Goal: Task Accomplishment & Management: Manage account settings

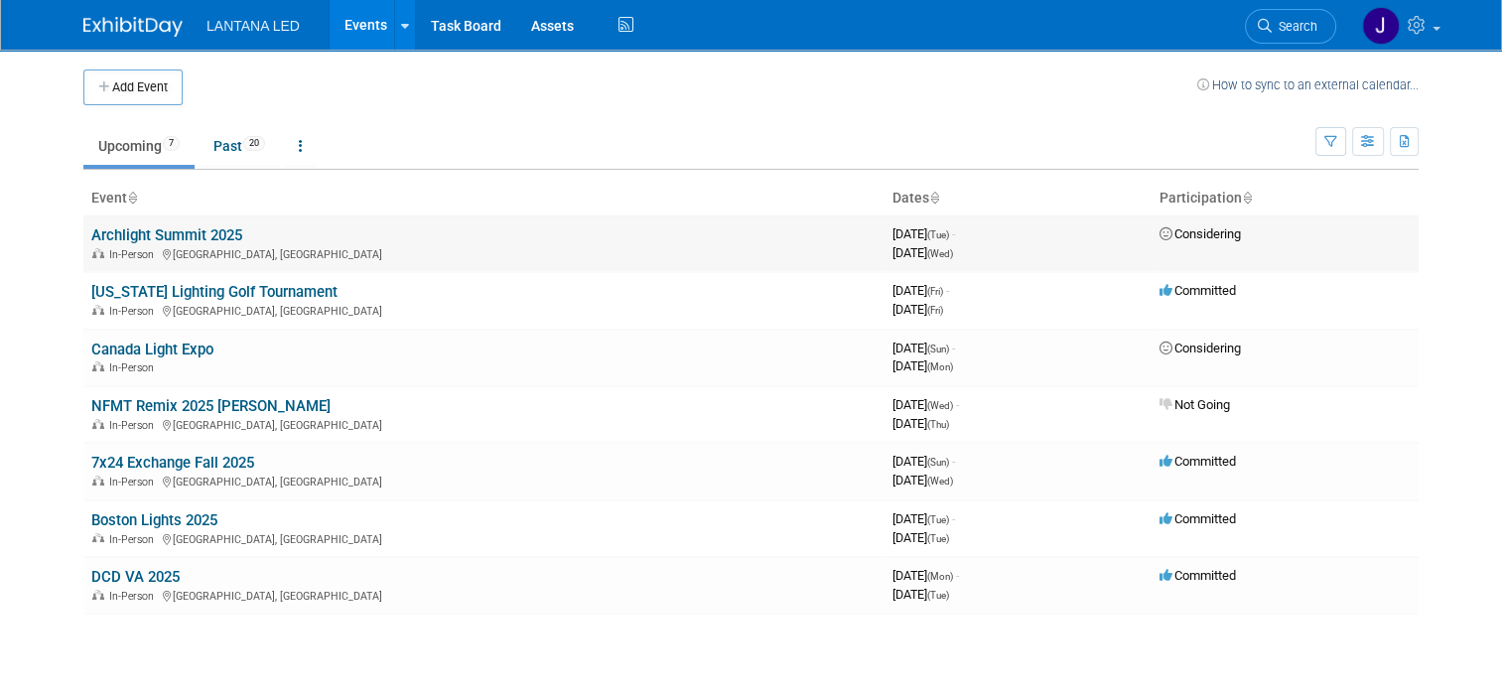
click at [125, 238] on link "Archlight Summit 2025" at bounding box center [166, 235] width 151 height 18
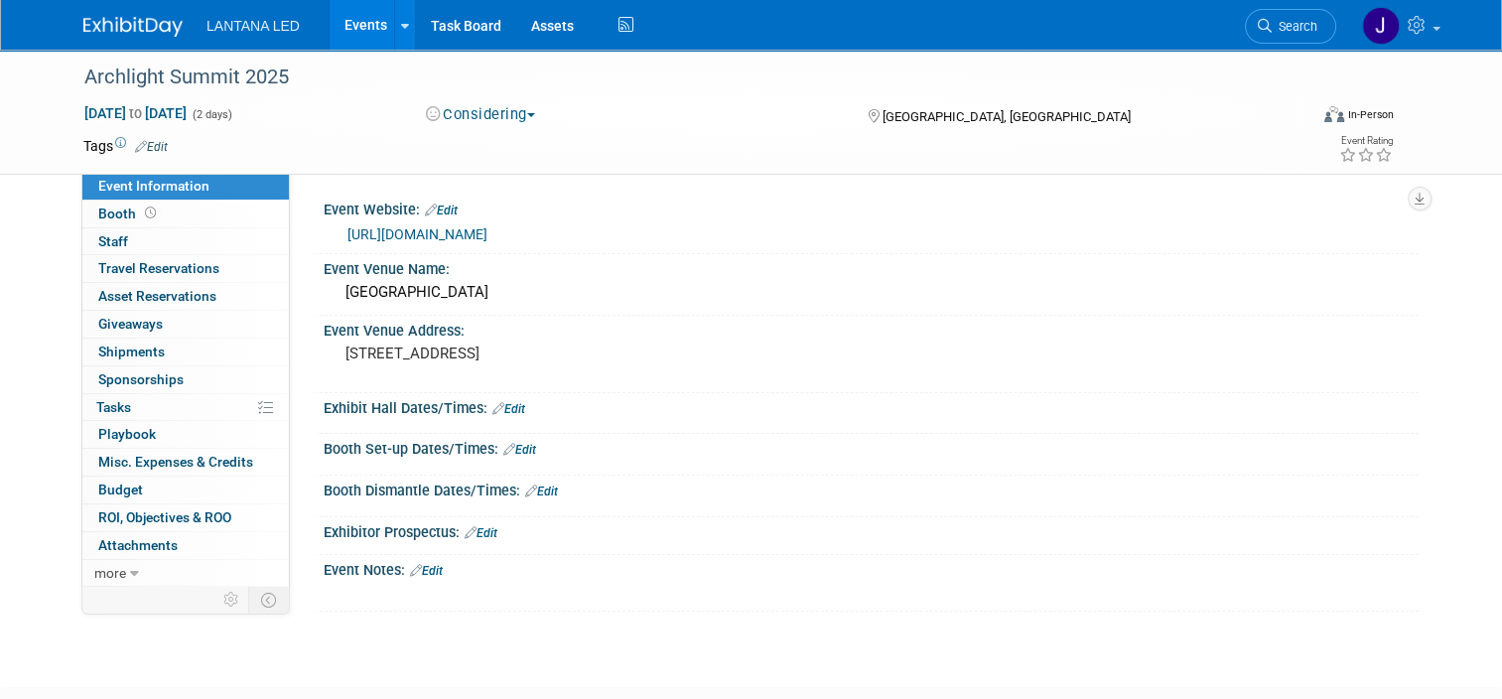
click at [527, 116] on span "button" at bounding box center [531, 115] width 8 height 4
click at [508, 143] on link "Committed" at bounding box center [498, 147] width 157 height 28
click at [98, 245] on span "Staff 0" at bounding box center [113, 241] width 30 height 16
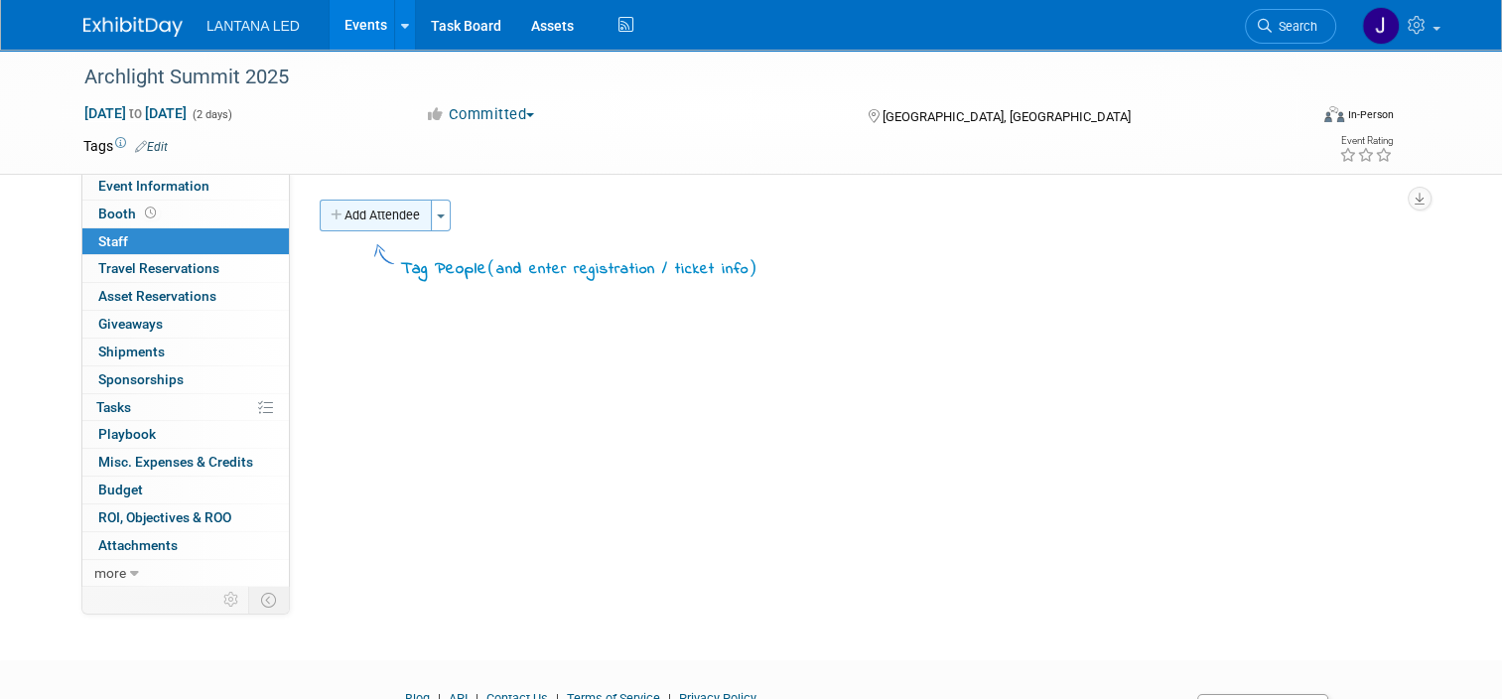
click at [363, 214] on button "Add Attendee" at bounding box center [376, 215] width 112 height 32
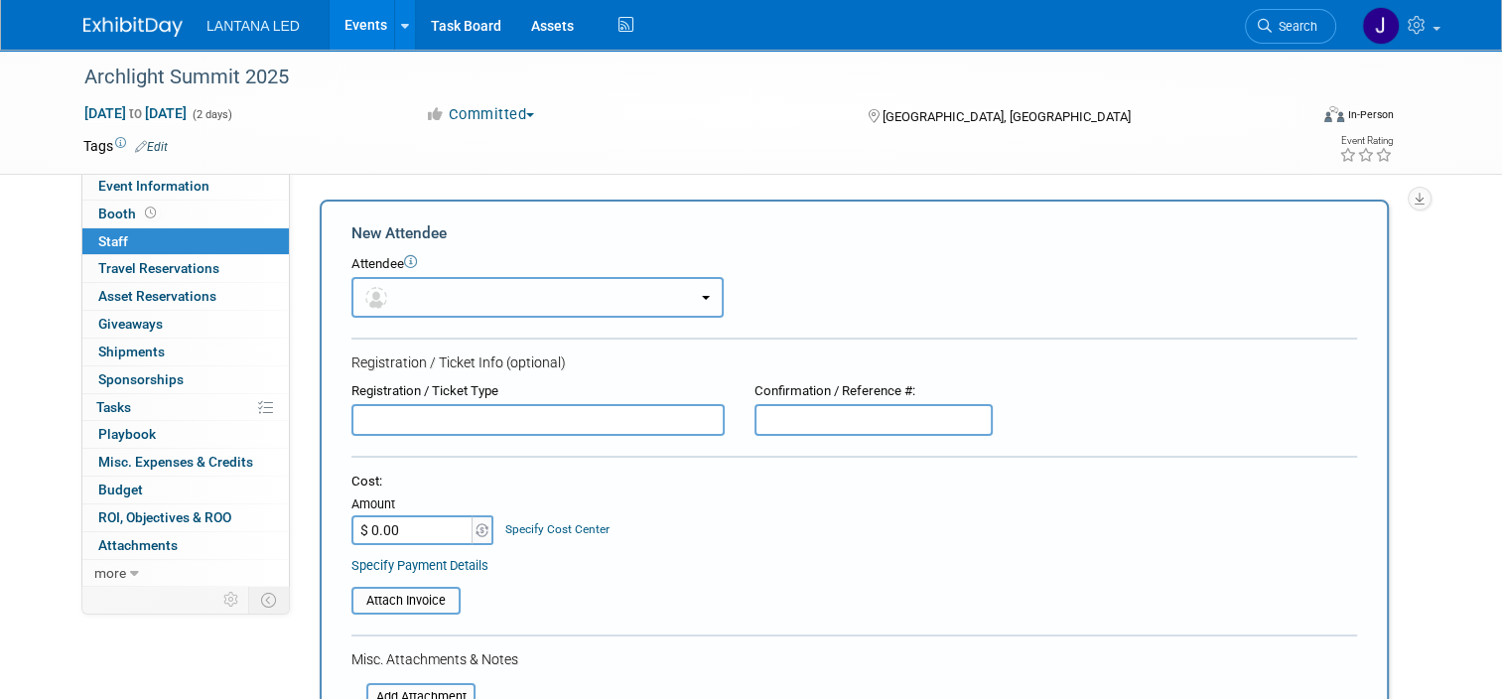
click at [408, 299] on button "button" at bounding box center [537, 297] width 372 height 41
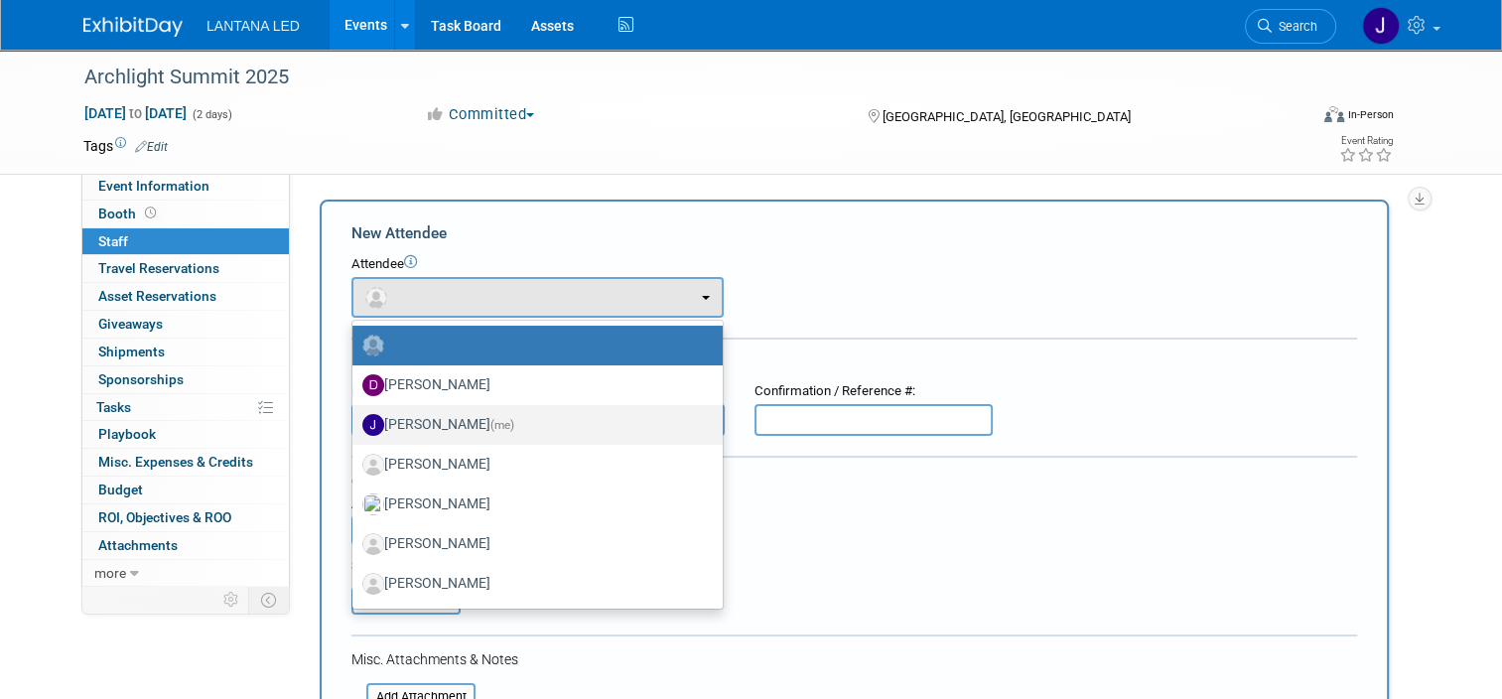
click at [425, 409] on label "Jane Divis (me)" at bounding box center [532, 425] width 340 height 32
click at [355, 416] on input "Jane Divis (me)" at bounding box center [348, 422] width 13 height 13
select select "f43073a2-d621-4dea-b052-91375a848264"
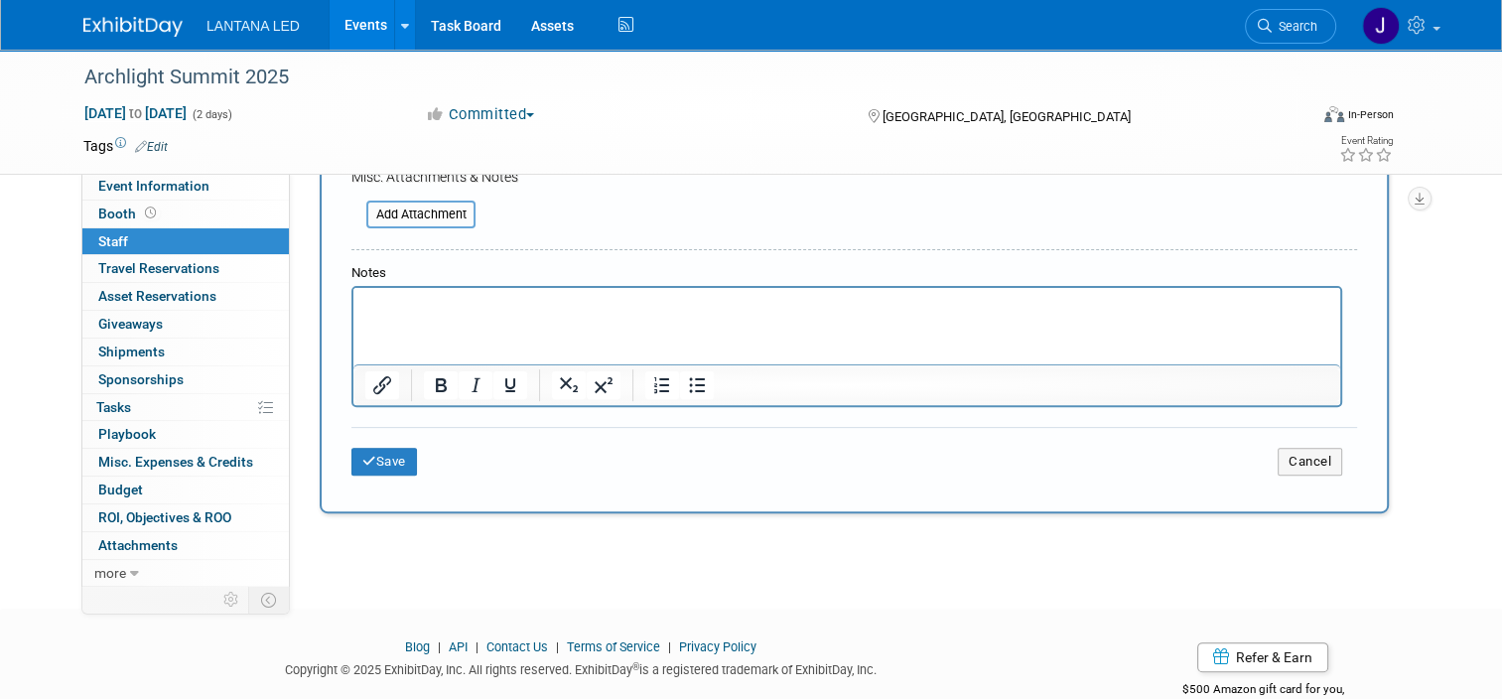
scroll to position [588, 0]
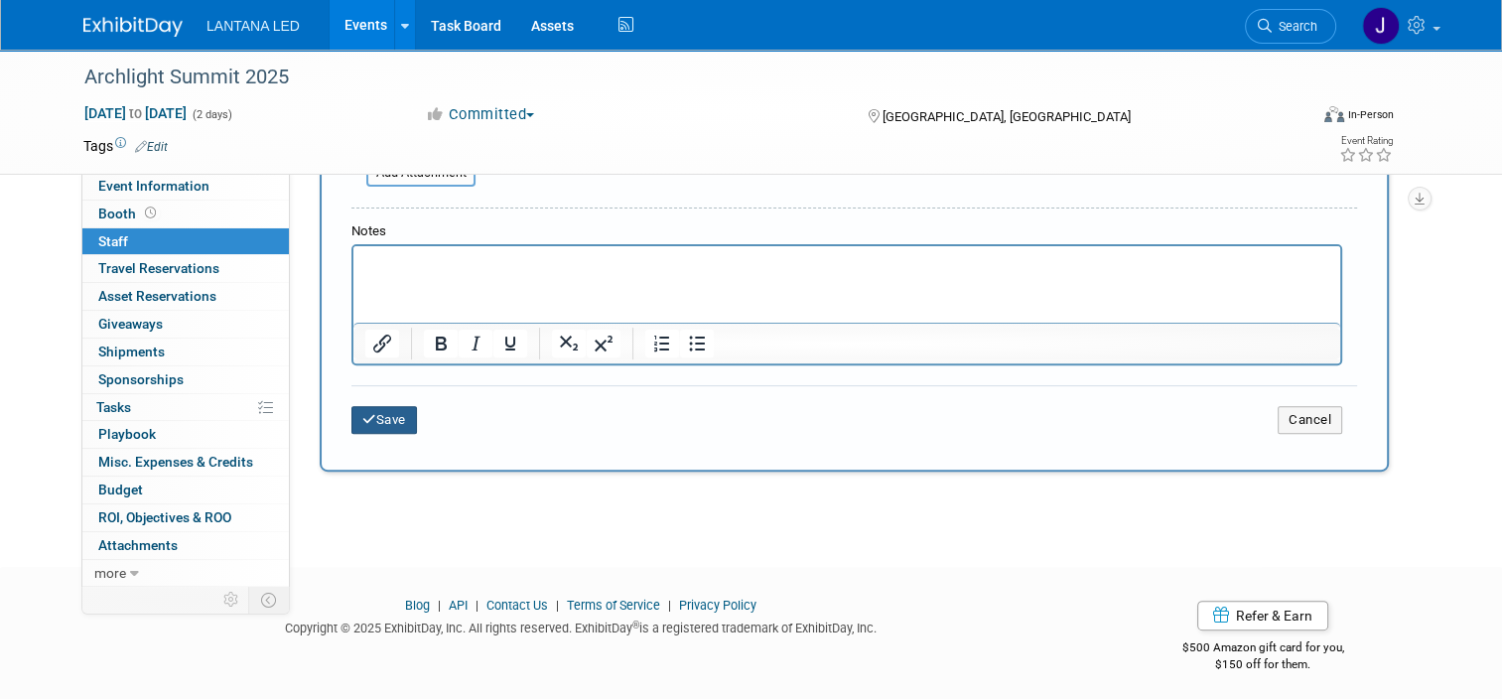
click at [391, 418] on button "Save" at bounding box center [384, 420] width 66 height 28
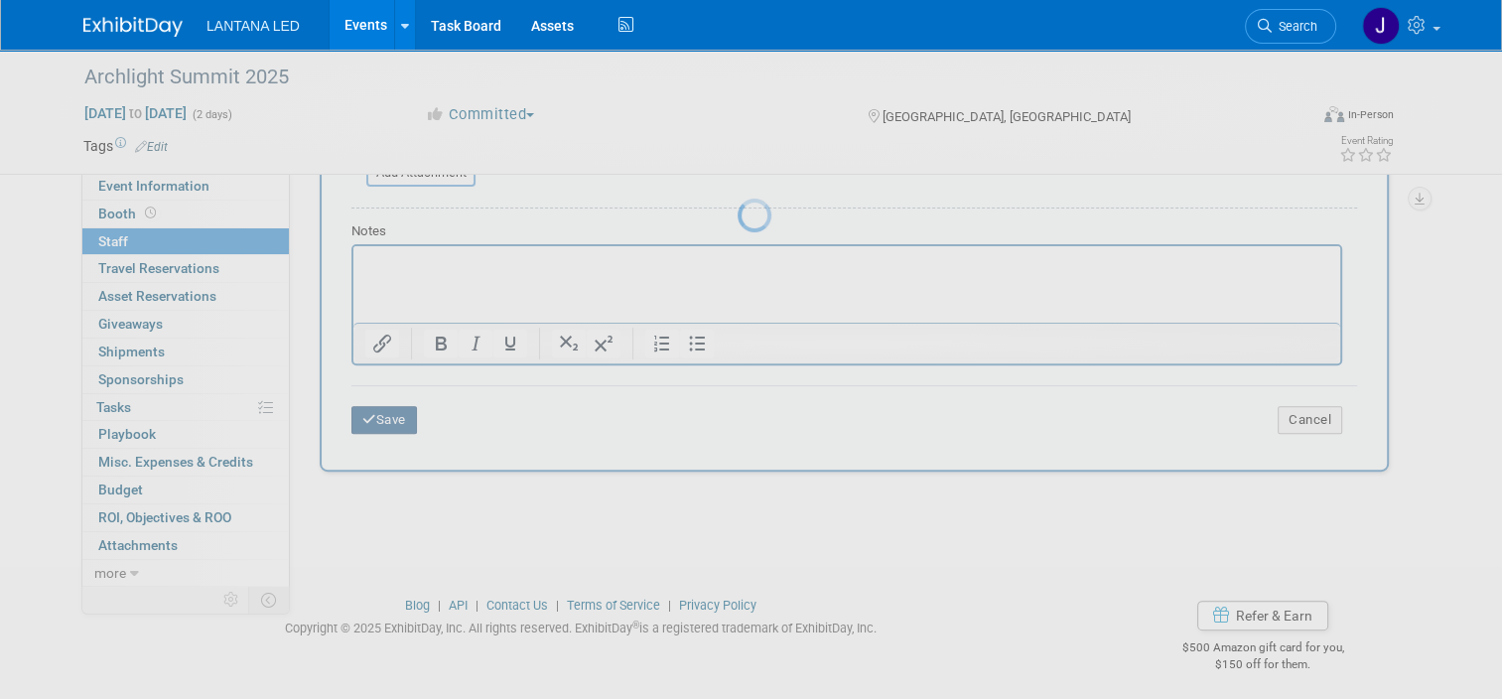
scroll to position [99, 0]
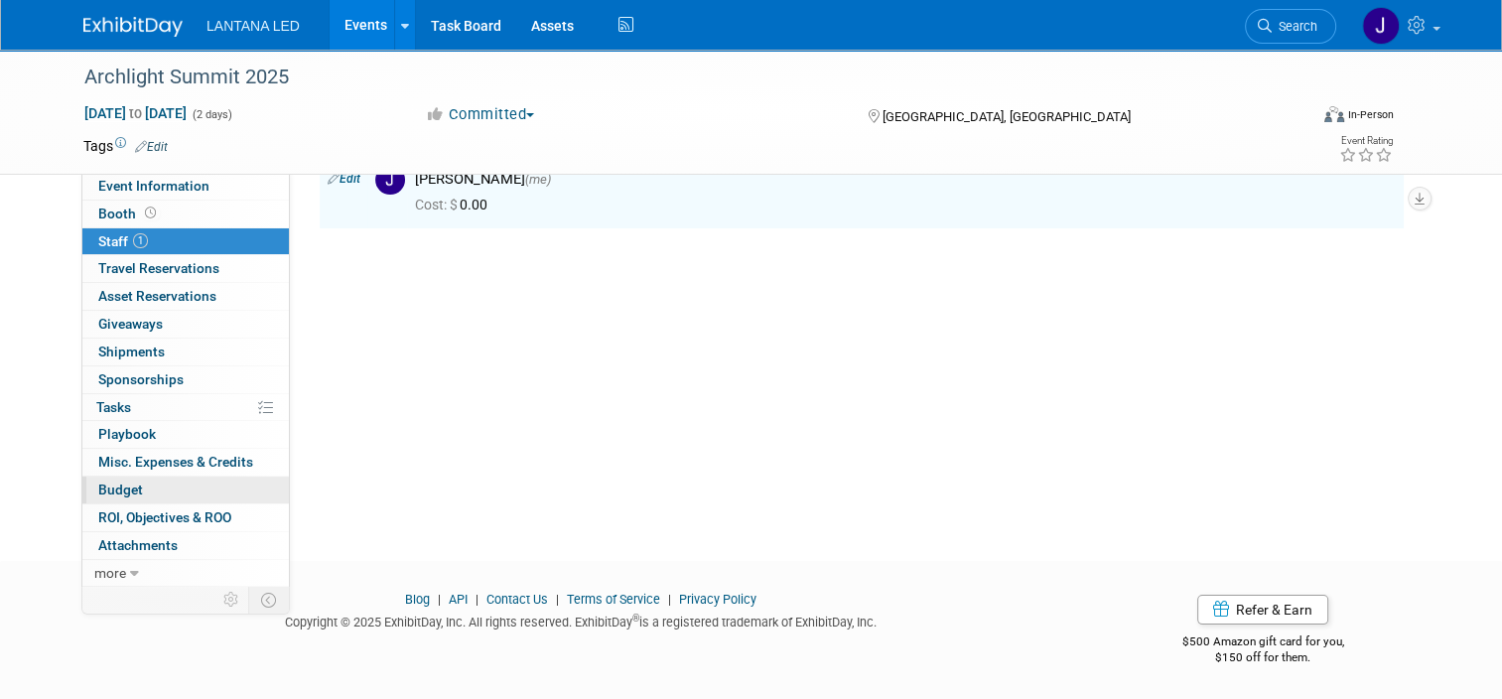
click at [99, 488] on span "Budget" at bounding box center [120, 489] width 45 height 16
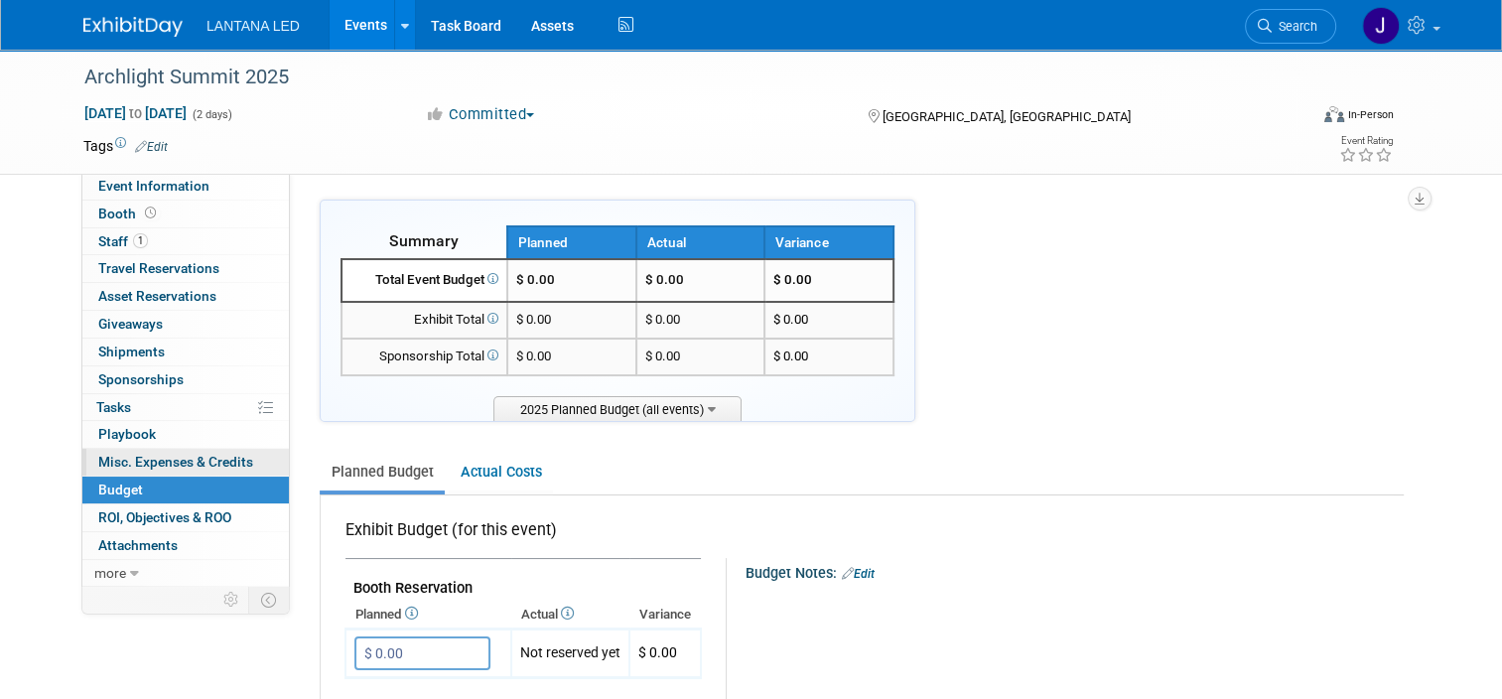
click at [110, 457] on span "Misc. Expenses & Credits 0" at bounding box center [175, 462] width 155 height 16
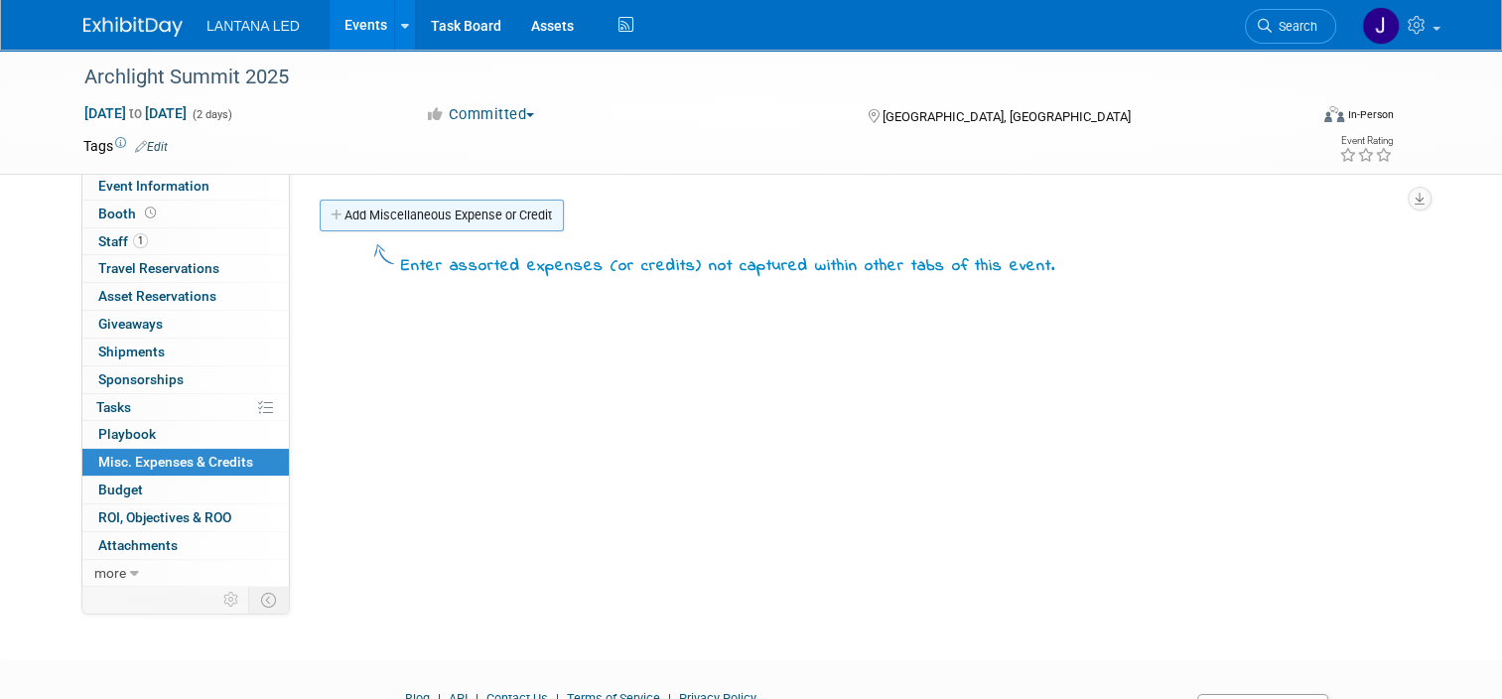
click at [433, 221] on link "Add Miscellaneous Expense or Credit" at bounding box center [442, 215] width 244 height 32
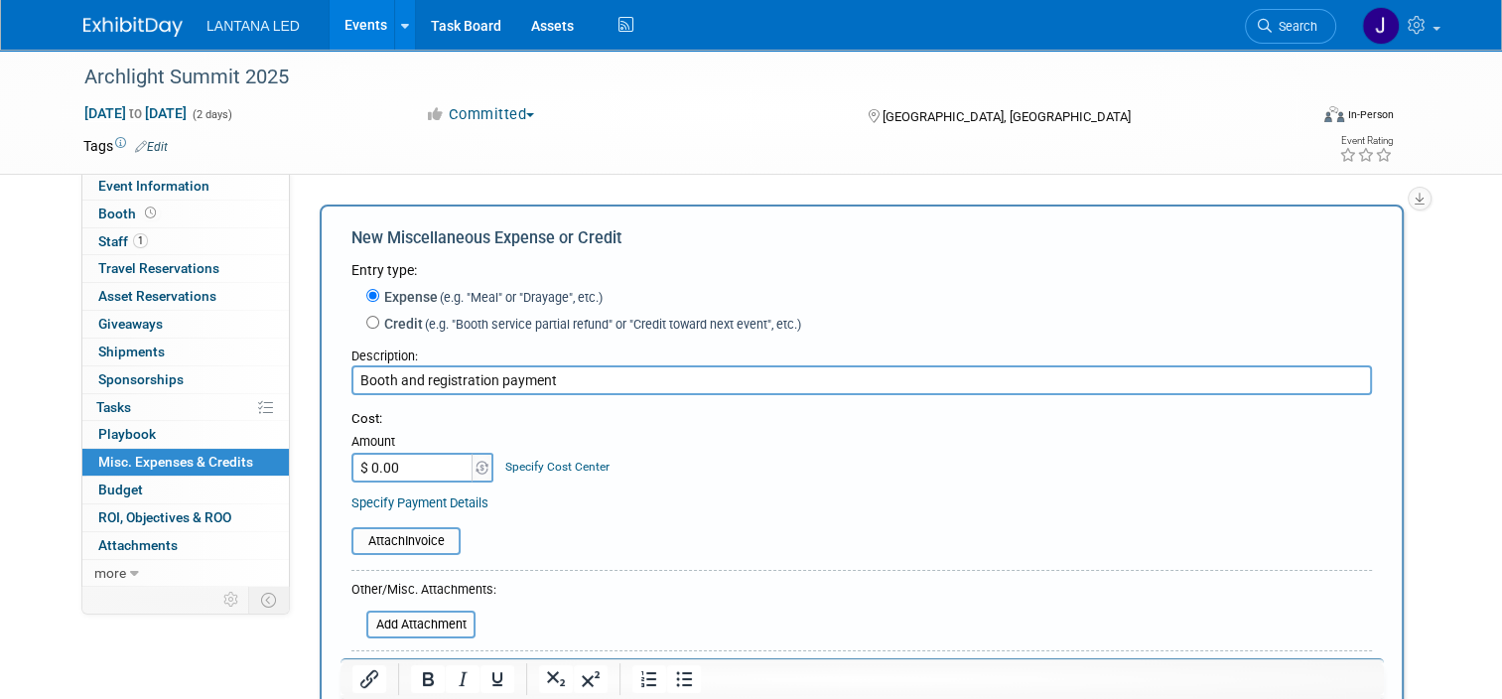
type input "Booth and registration payment"
click at [414, 460] on input "$ 0.00" at bounding box center [413, 468] width 124 height 30
type input "$ 4,000.00"
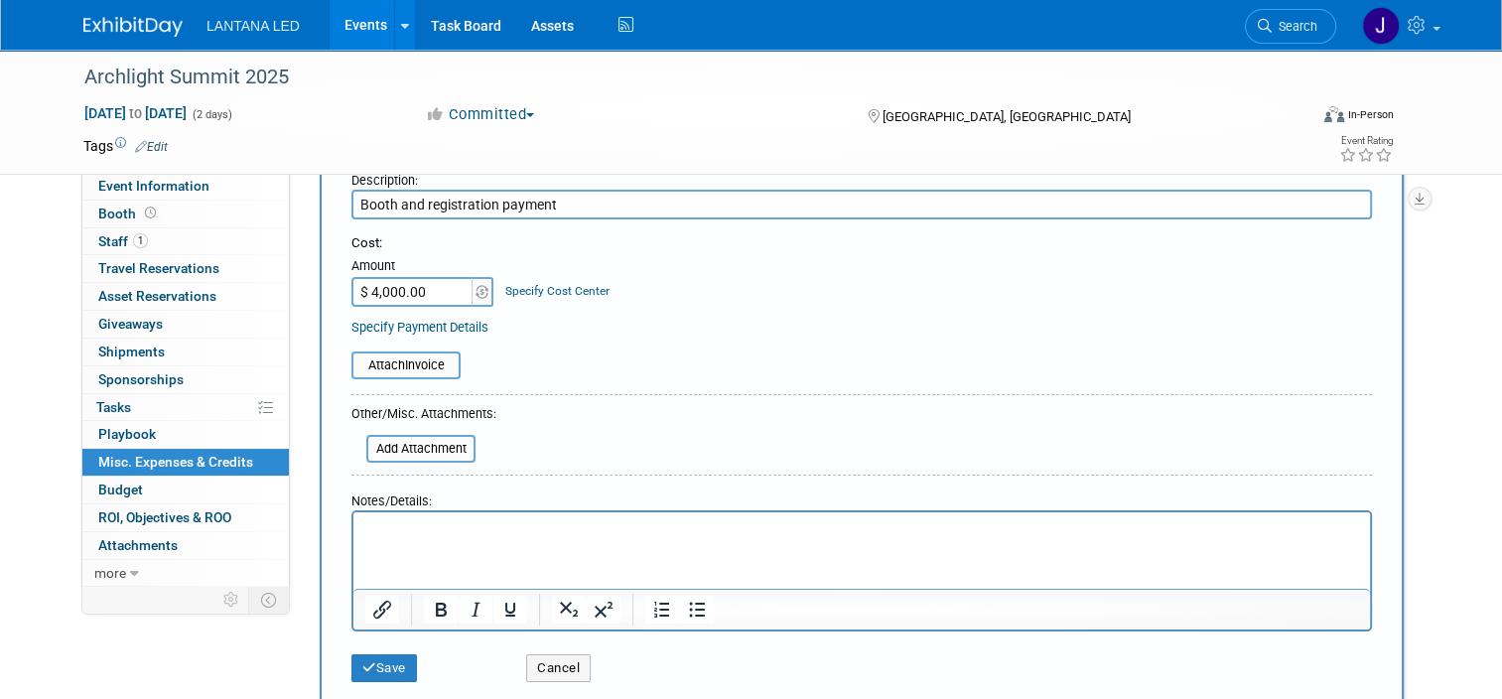
scroll to position [198, 0]
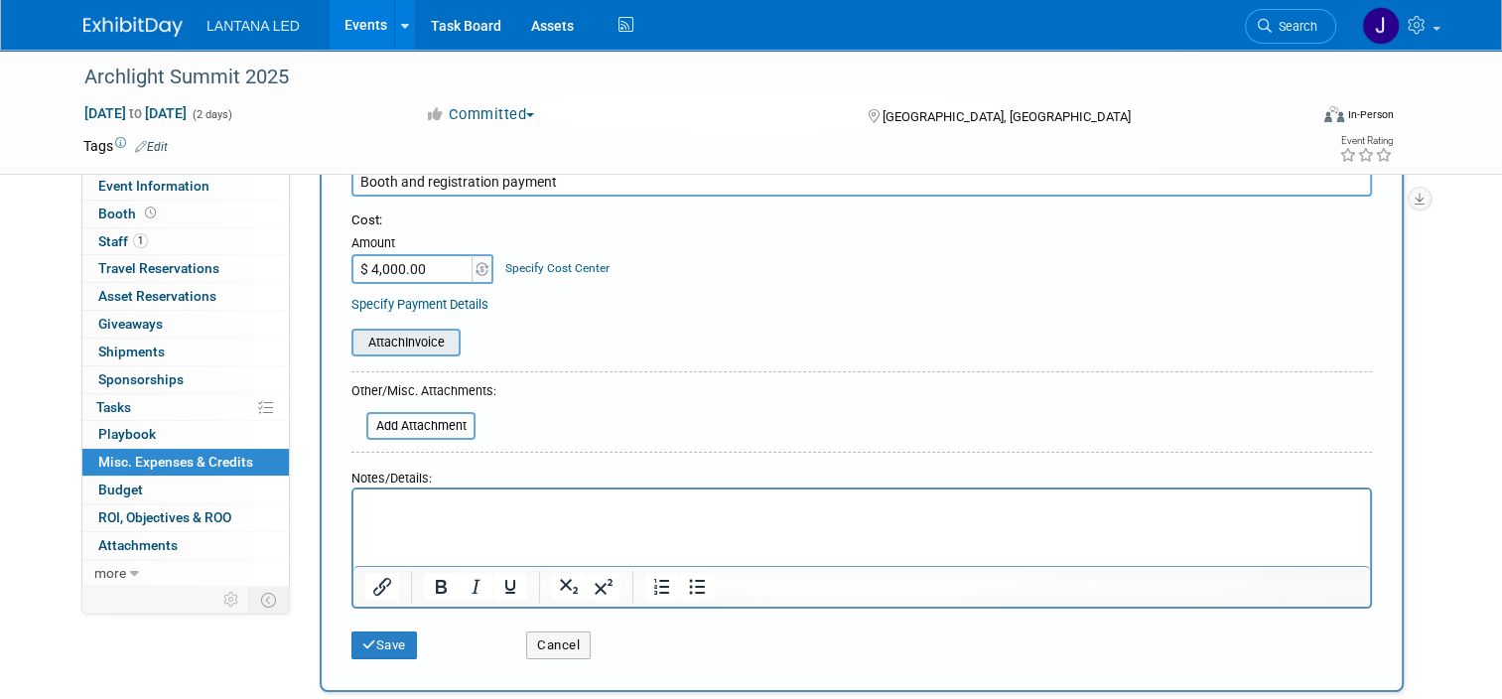
click at [384, 343] on input "file" at bounding box center [340, 342] width 236 height 24
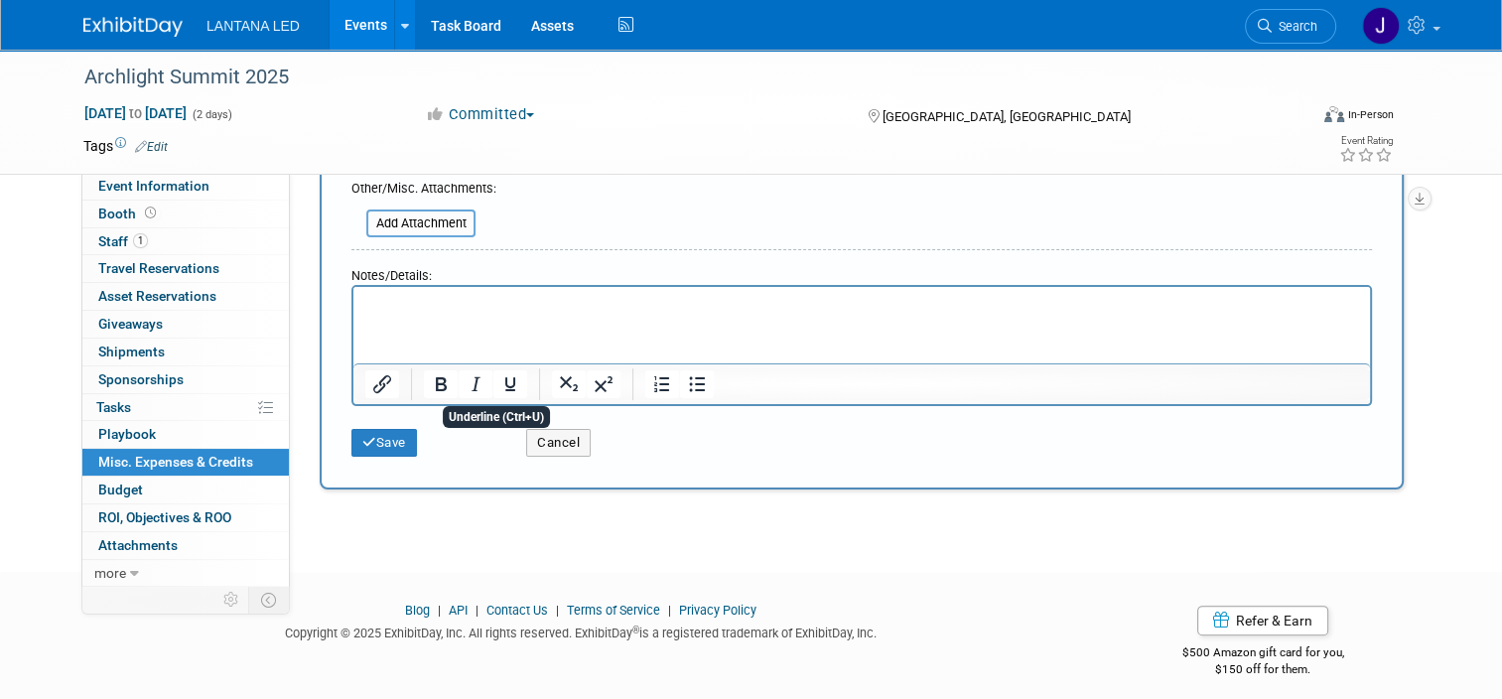
scroll to position [422, 0]
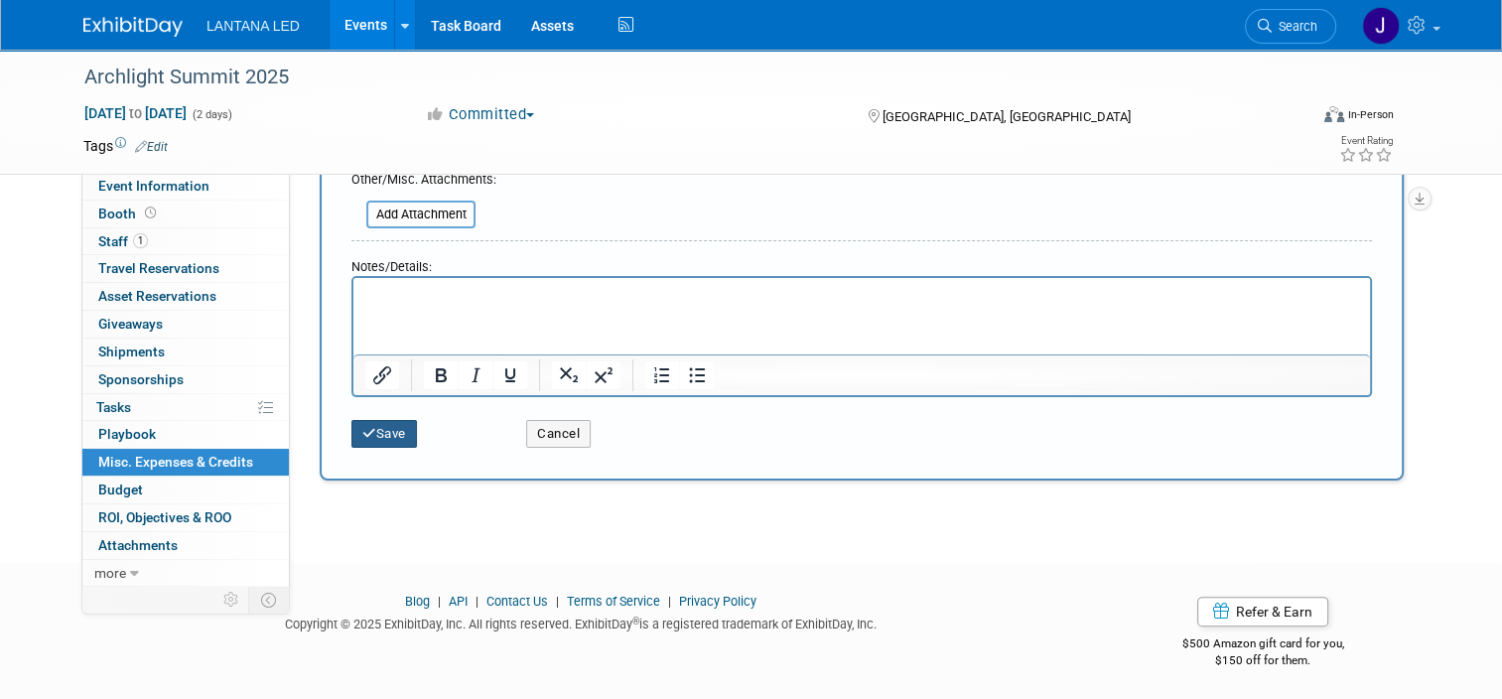
click at [376, 436] on button "Save" at bounding box center [384, 434] width 66 height 28
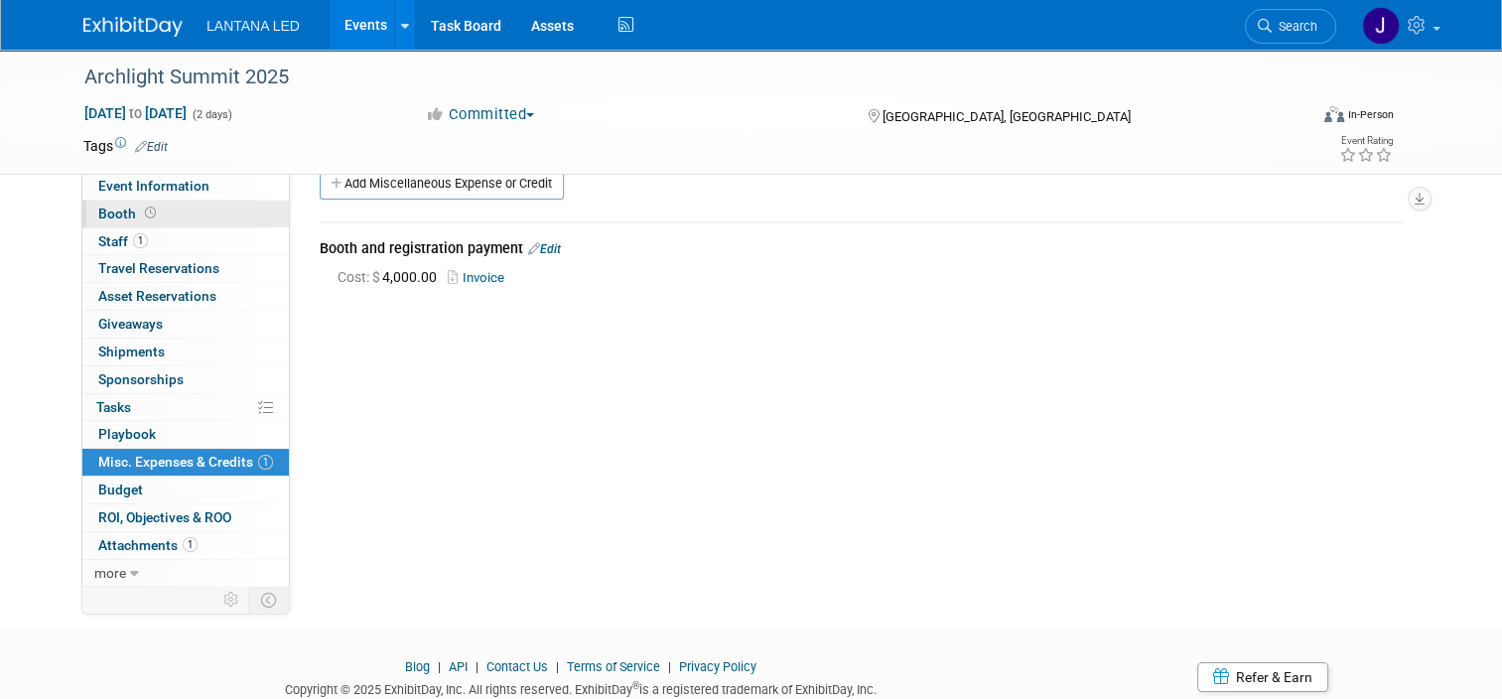
scroll to position [0, 0]
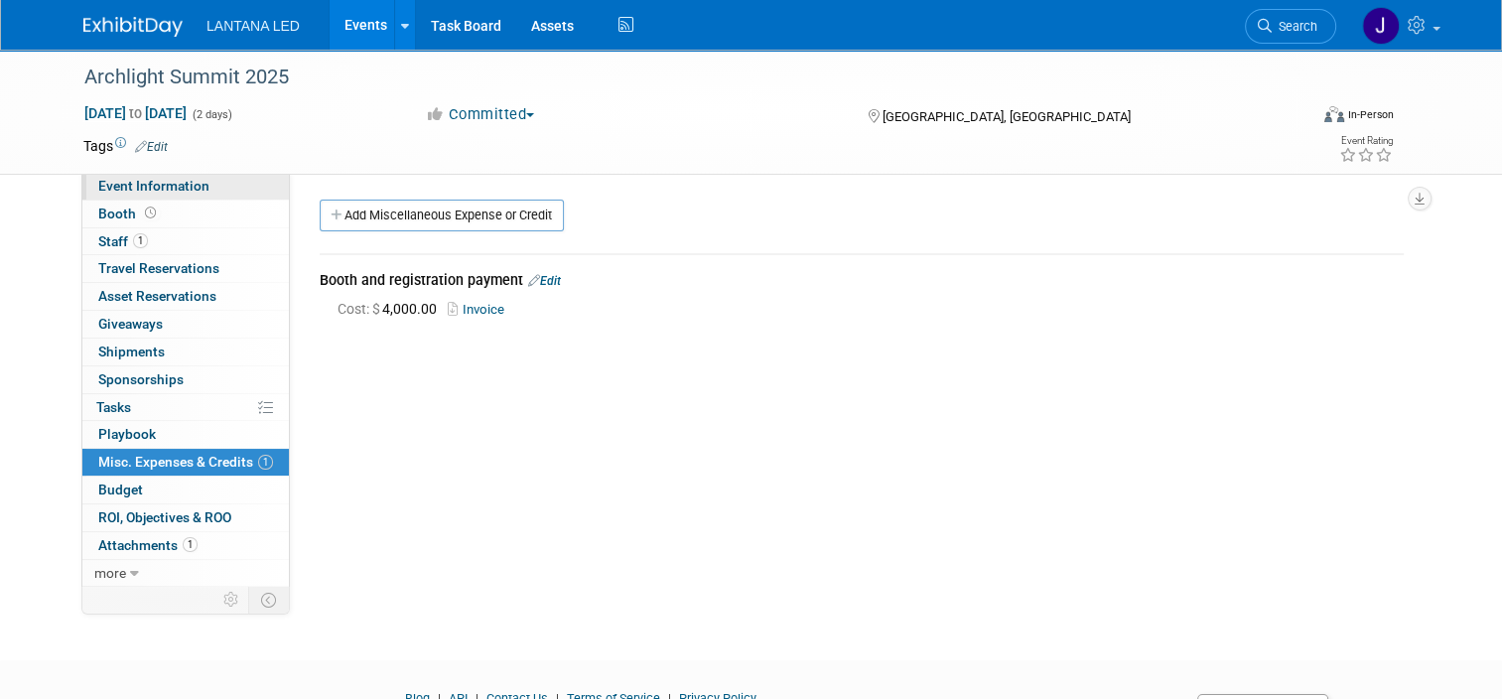
click at [168, 187] on span "Event Information" at bounding box center [153, 186] width 111 height 16
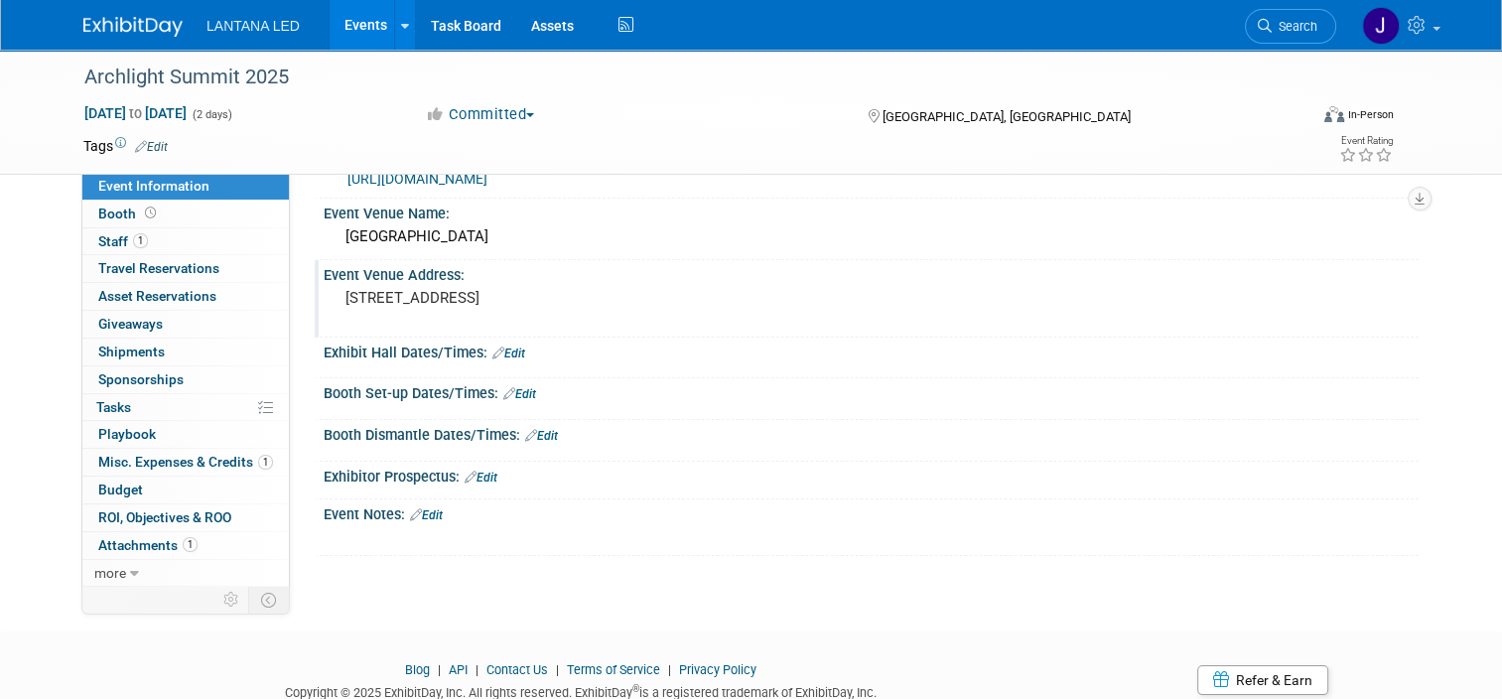
scroll to position [99, 0]
